Goal: Check status: Check status

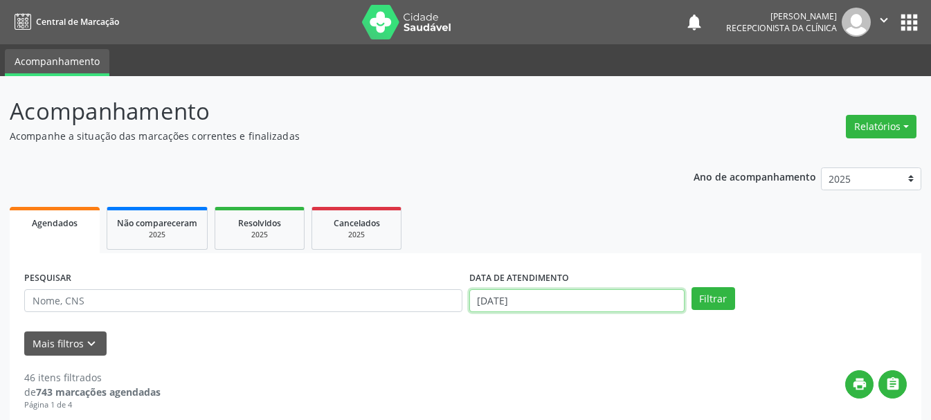
click at [544, 298] on input "[DATE]" at bounding box center [577, 301] width 215 height 24
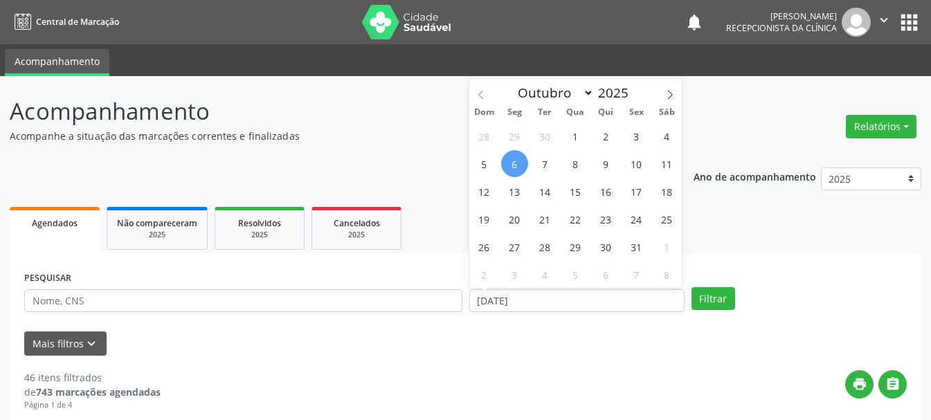
click at [477, 91] on icon at bounding box center [481, 95] width 10 height 10
select select "8"
click at [512, 143] on span "1" at bounding box center [514, 136] width 27 height 27
type input "[DATE]"
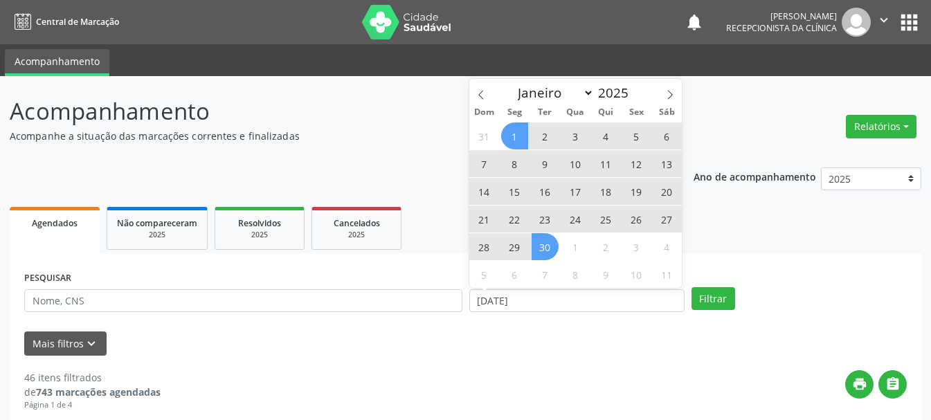
click at [549, 246] on span "30" at bounding box center [545, 246] width 27 height 27
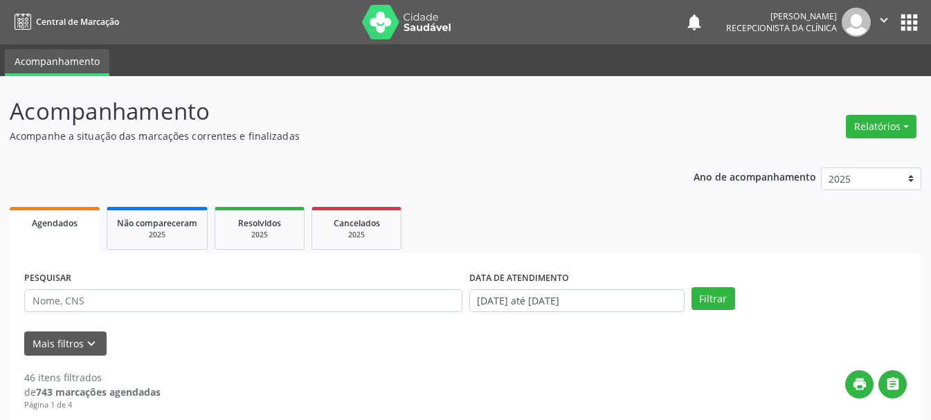
drag, startPoint x: 297, startPoint y: 319, endPoint x: 293, endPoint y: 307, distance: 11.8
click at [297, 317] on div "PESQUISAR" at bounding box center [243, 295] width 445 height 54
click at [292, 303] on input "text" at bounding box center [243, 301] width 438 height 24
paste input "[PERSON_NAME]"
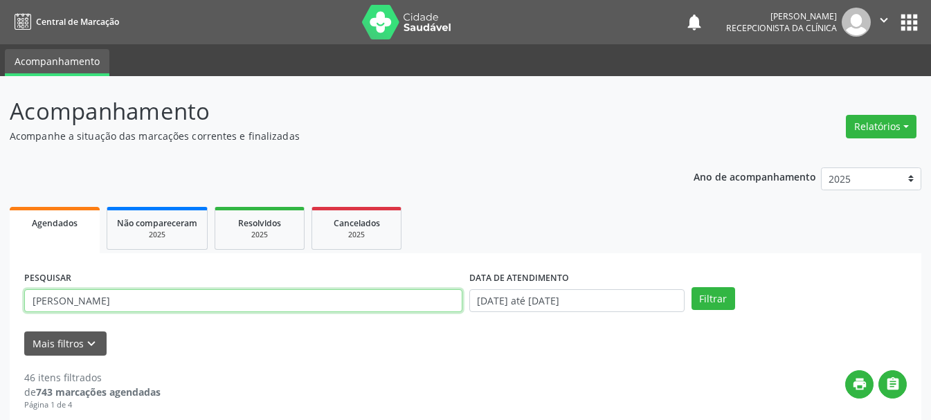
type input "[PERSON_NAME]"
click at [692, 287] on button "Filtrar" at bounding box center [714, 299] width 44 height 24
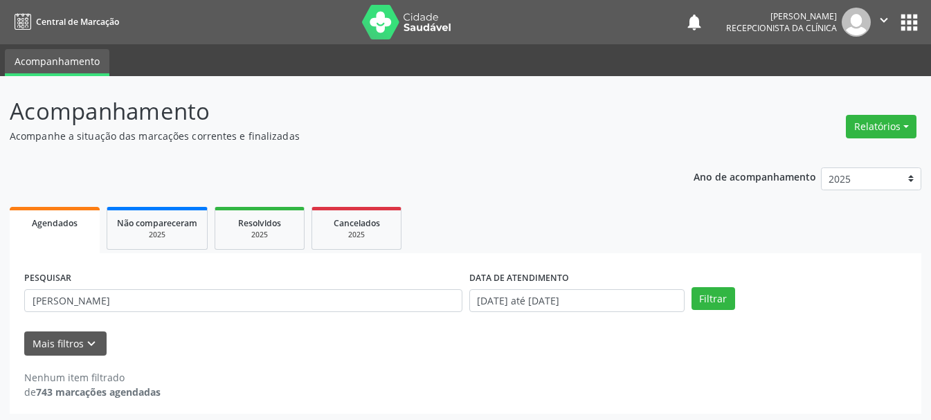
scroll to position [3, 0]
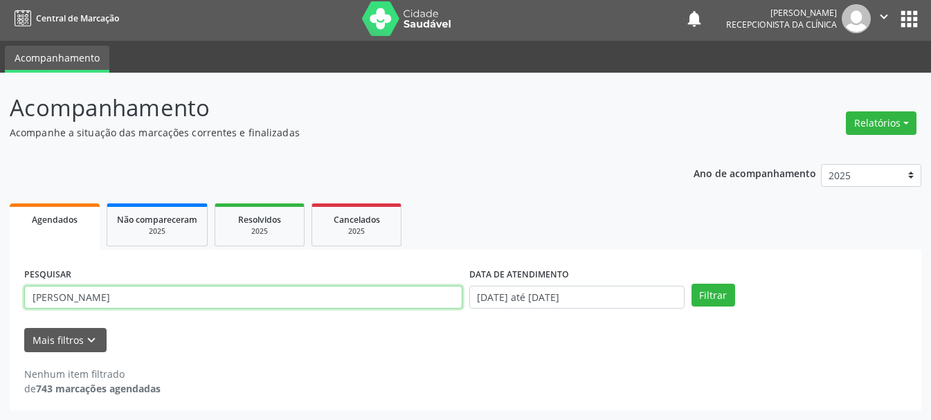
click at [177, 303] on input "[PERSON_NAME]" at bounding box center [243, 298] width 438 height 24
click at [172, 301] on input "[PERSON_NAME]" at bounding box center [243, 298] width 438 height 24
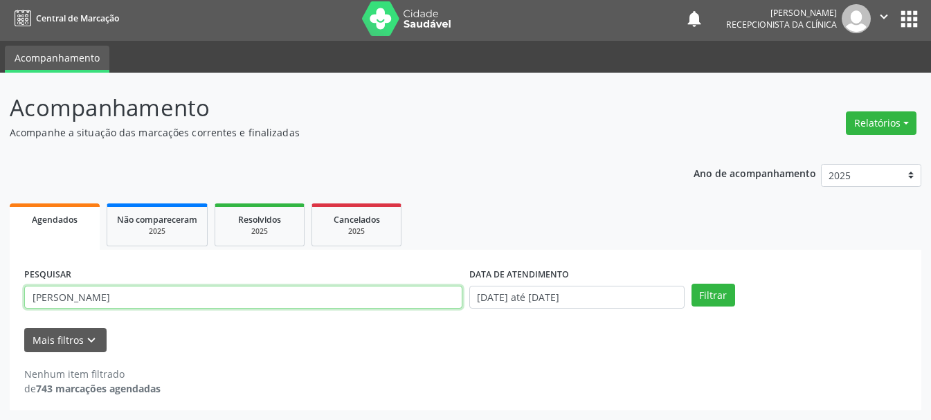
click at [172, 301] on input "[PERSON_NAME]" at bounding box center [243, 298] width 438 height 24
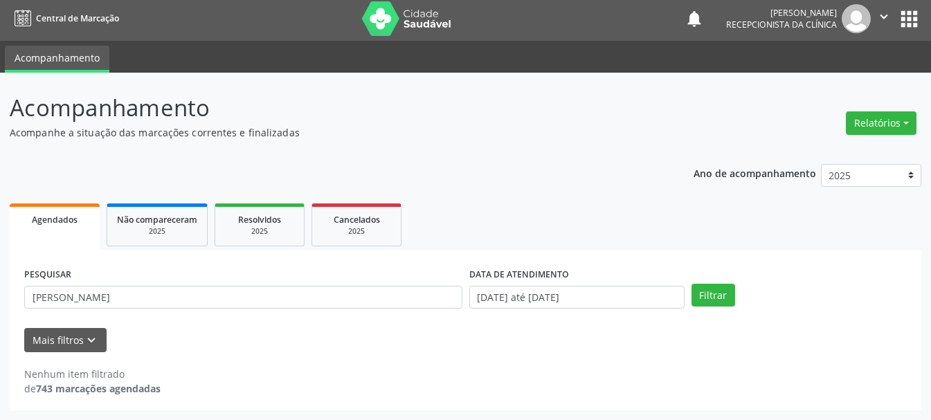
click at [211, 361] on div "Nenhum item filtrado de 743 marcações agendadas" at bounding box center [465, 375] width 883 height 44
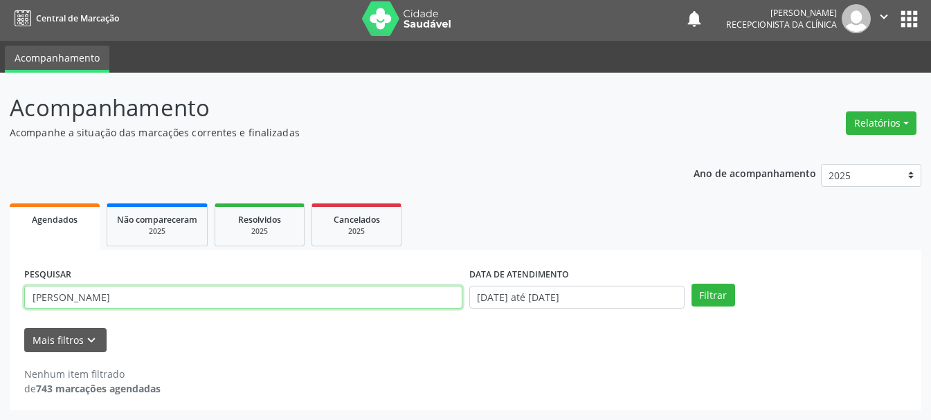
click at [48, 300] on input "[PERSON_NAME]" at bounding box center [243, 298] width 438 height 24
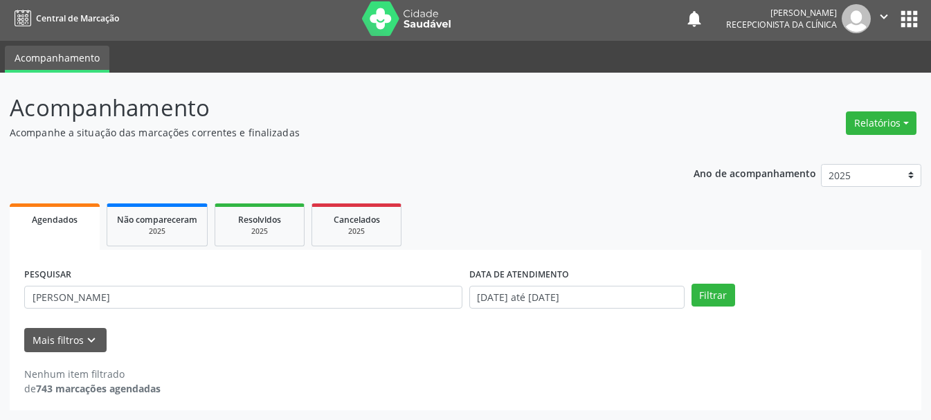
click at [267, 342] on div "Mais filtros keyboard_arrow_down" at bounding box center [466, 340] width 890 height 24
click at [888, 10] on icon "" at bounding box center [884, 16] width 15 height 15
click at [834, 87] on link "Sair" at bounding box center [849, 80] width 96 height 19
